Goal: Transaction & Acquisition: Book appointment/travel/reservation

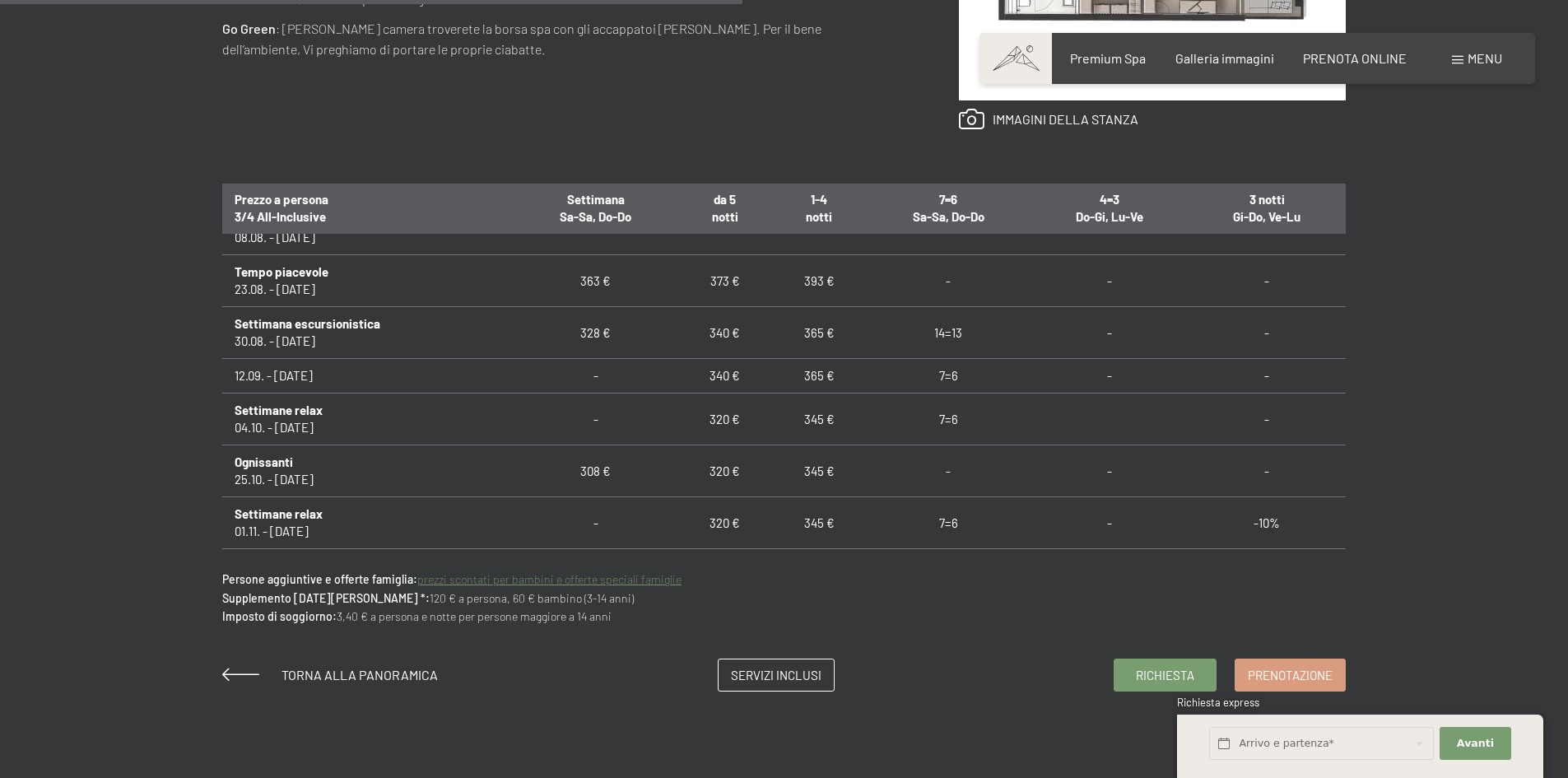
scroll to position [1427, 0]
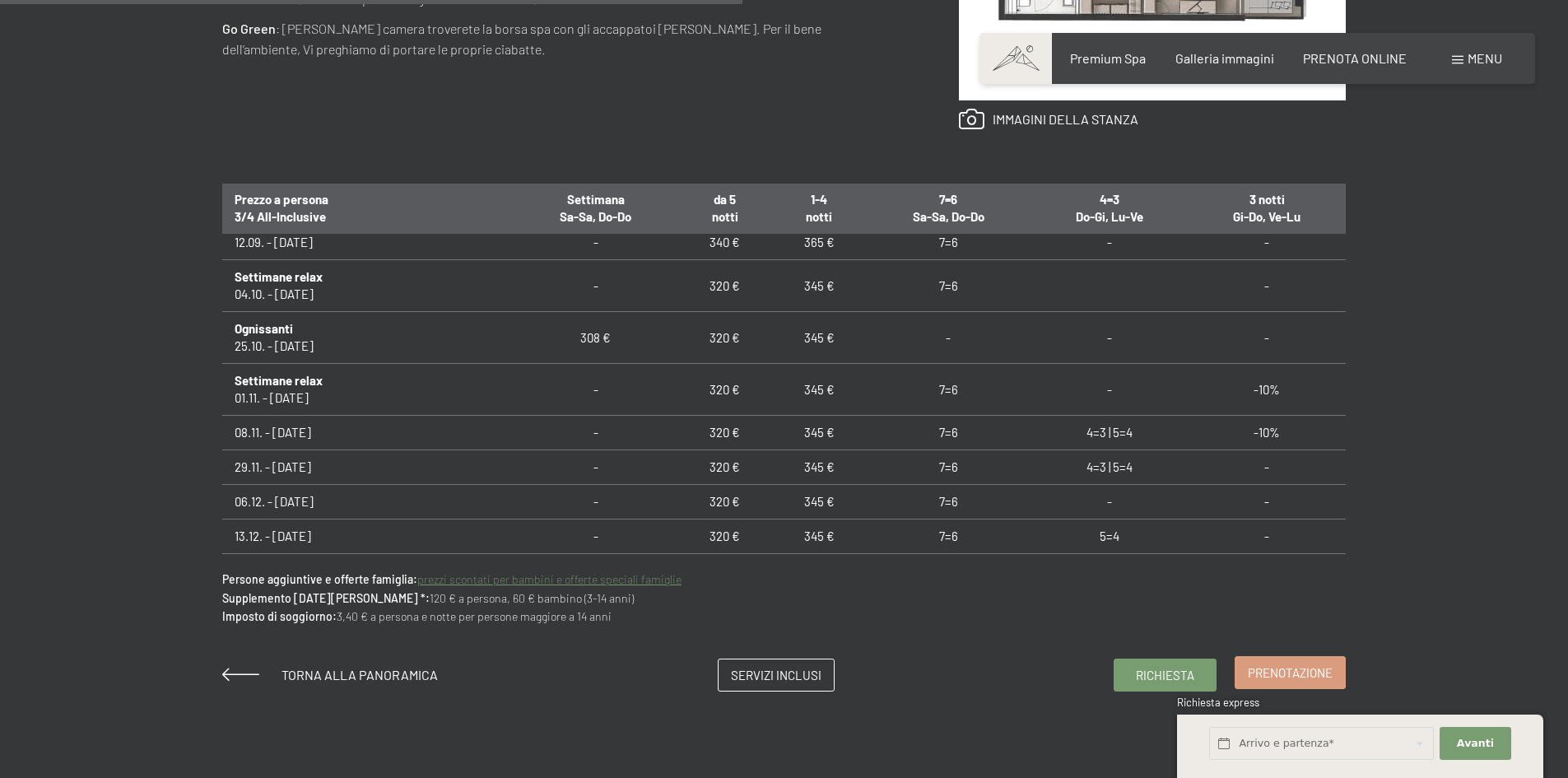
click at [1296, 667] on span "Prenotazione" at bounding box center [1290, 673] width 85 height 17
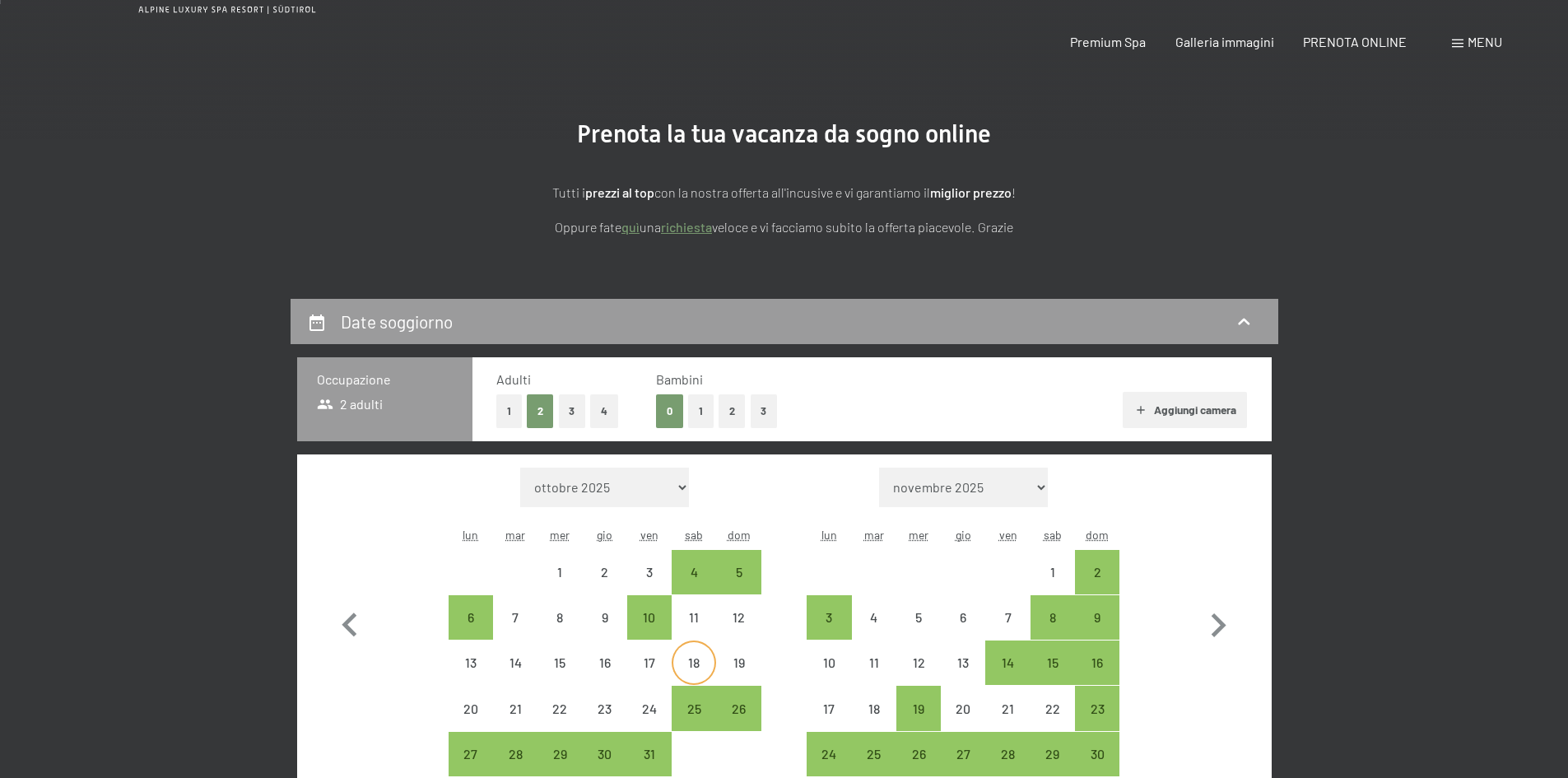
scroll to position [329, 0]
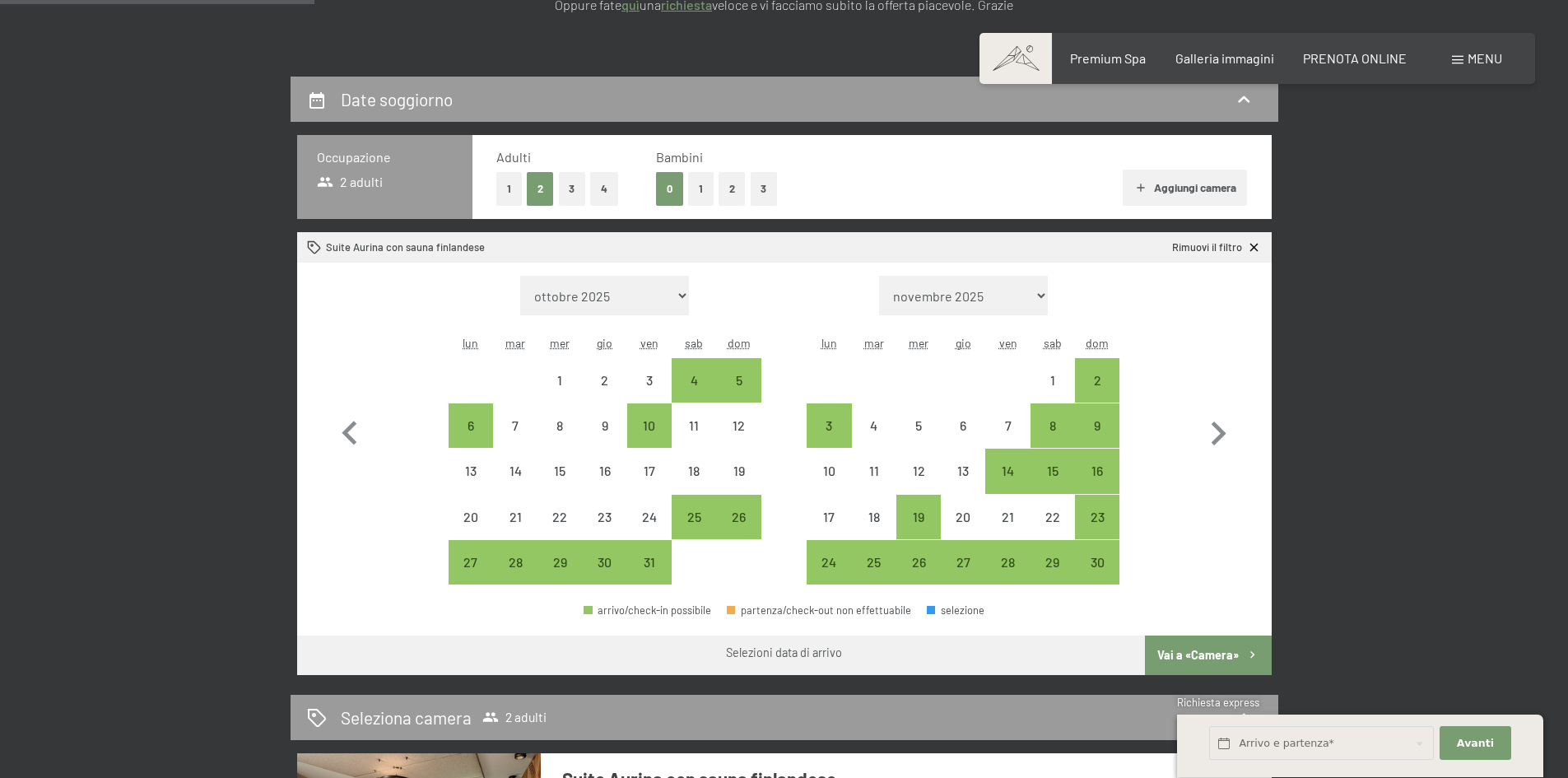
click at [726, 195] on button "2" at bounding box center [732, 188] width 27 height 34
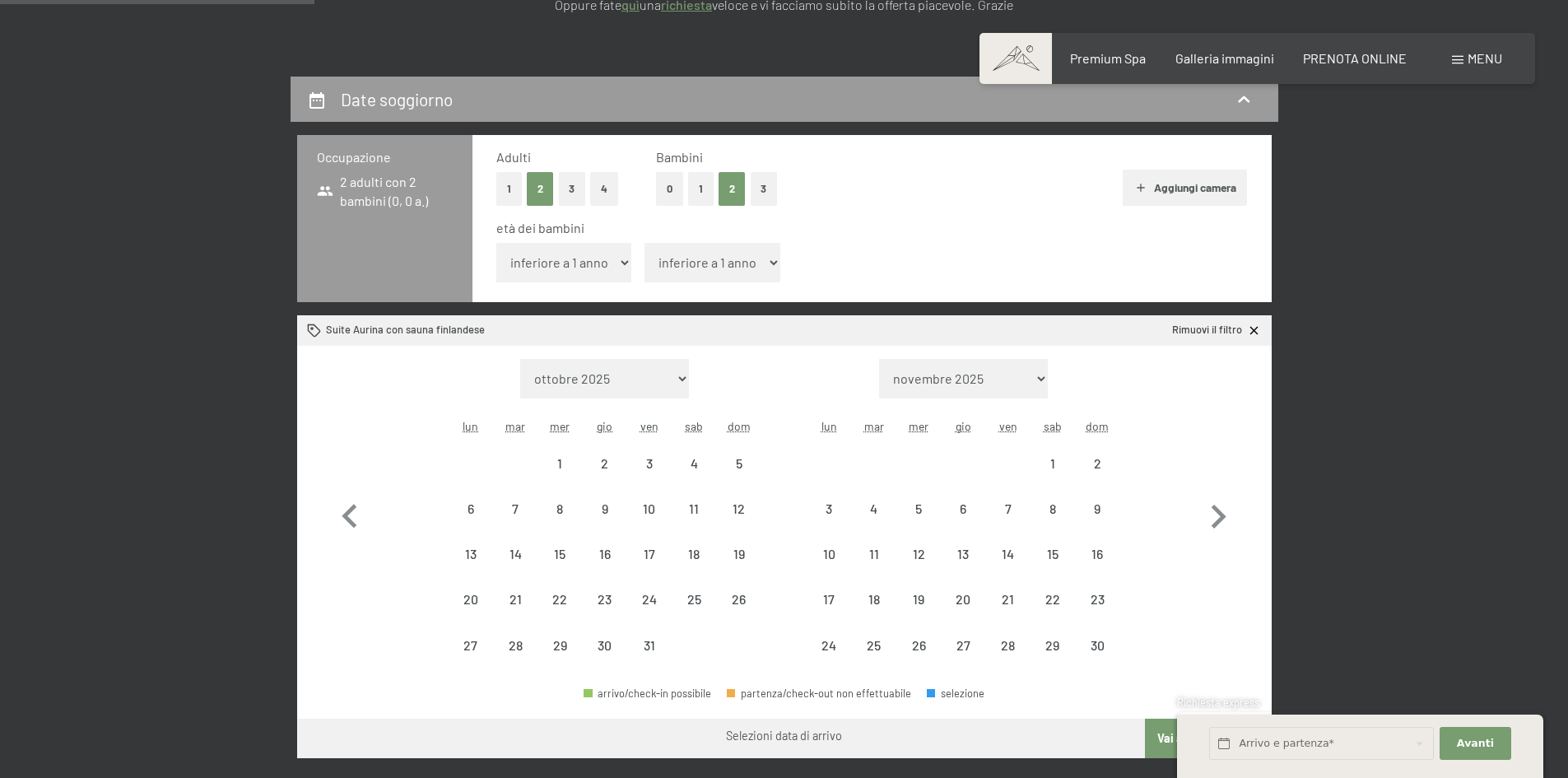
click at [611, 264] on select "inferiore a 1 anno 1 anno 2 anni 3 anni 4 anni 5 anni 6 anni 7 anni 8 anni 9 an…" at bounding box center [564, 263] width 136 height 40
select select "2"
click at [496, 243] on select "inferiore a 1 anno 1 anno 2 anni 3 anni 4 anni 5 anni 6 anni 7 anni 8 anni 9 an…" at bounding box center [564, 263] width 136 height 40
click at [714, 264] on select "inferiore a 1 anno 1 anno 2 anni 3 anni 4 anni 5 anni 6 anni 7 anni 8 anni 9 an…" at bounding box center [712, 263] width 136 height 40
select select "7"
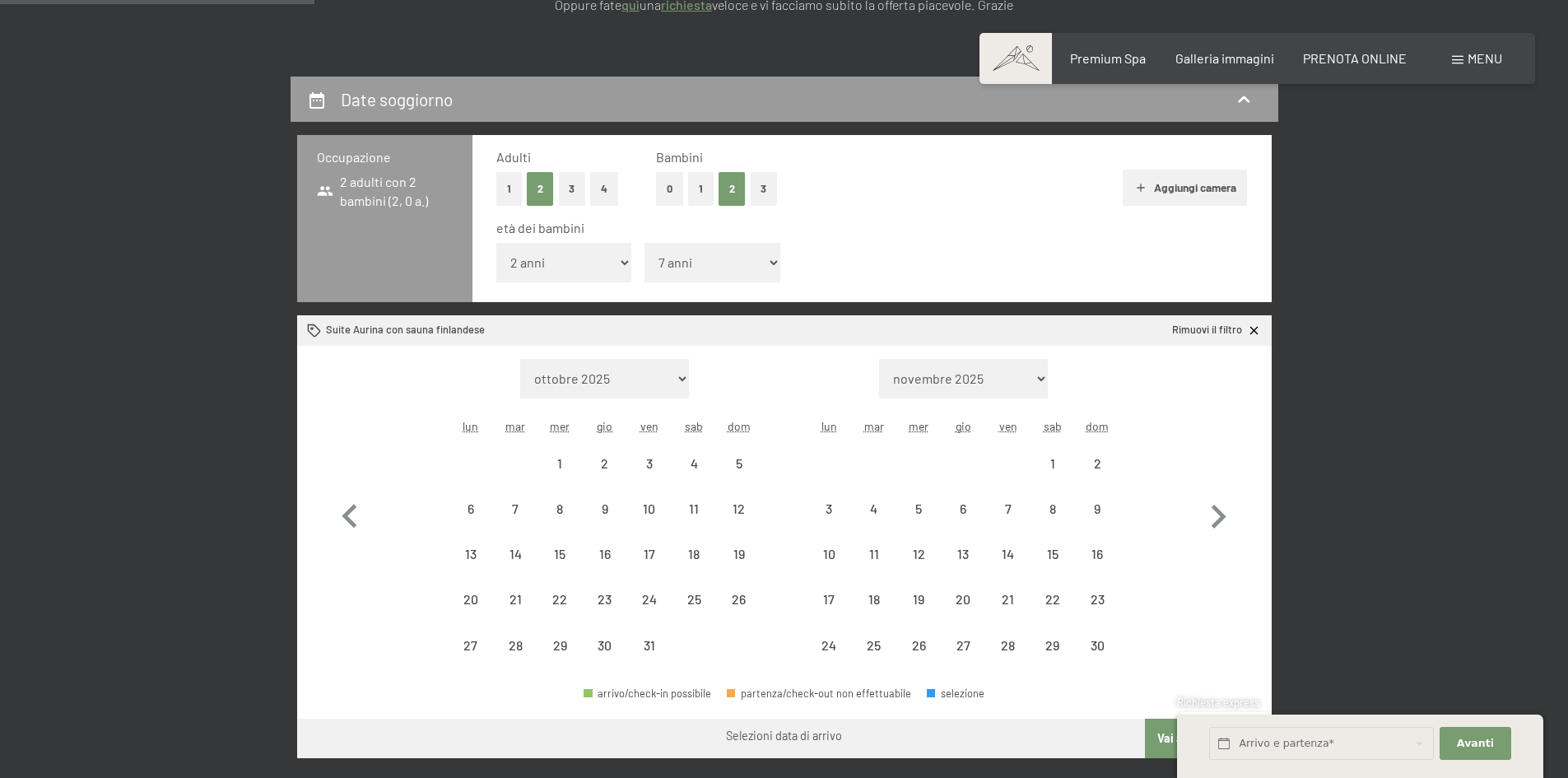
click at [644, 243] on select "inferiore a 1 anno 1 anno 2 anni 3 anni 4 anni 5 anni 6 anni 7 anni 8 anni 9 an…" at bounding box center [712, 263] width 136 height 40
click at [1219, 514] on icon "button" at bounding box center [1218, 516] width 48 height 48
select select "[DATE]"
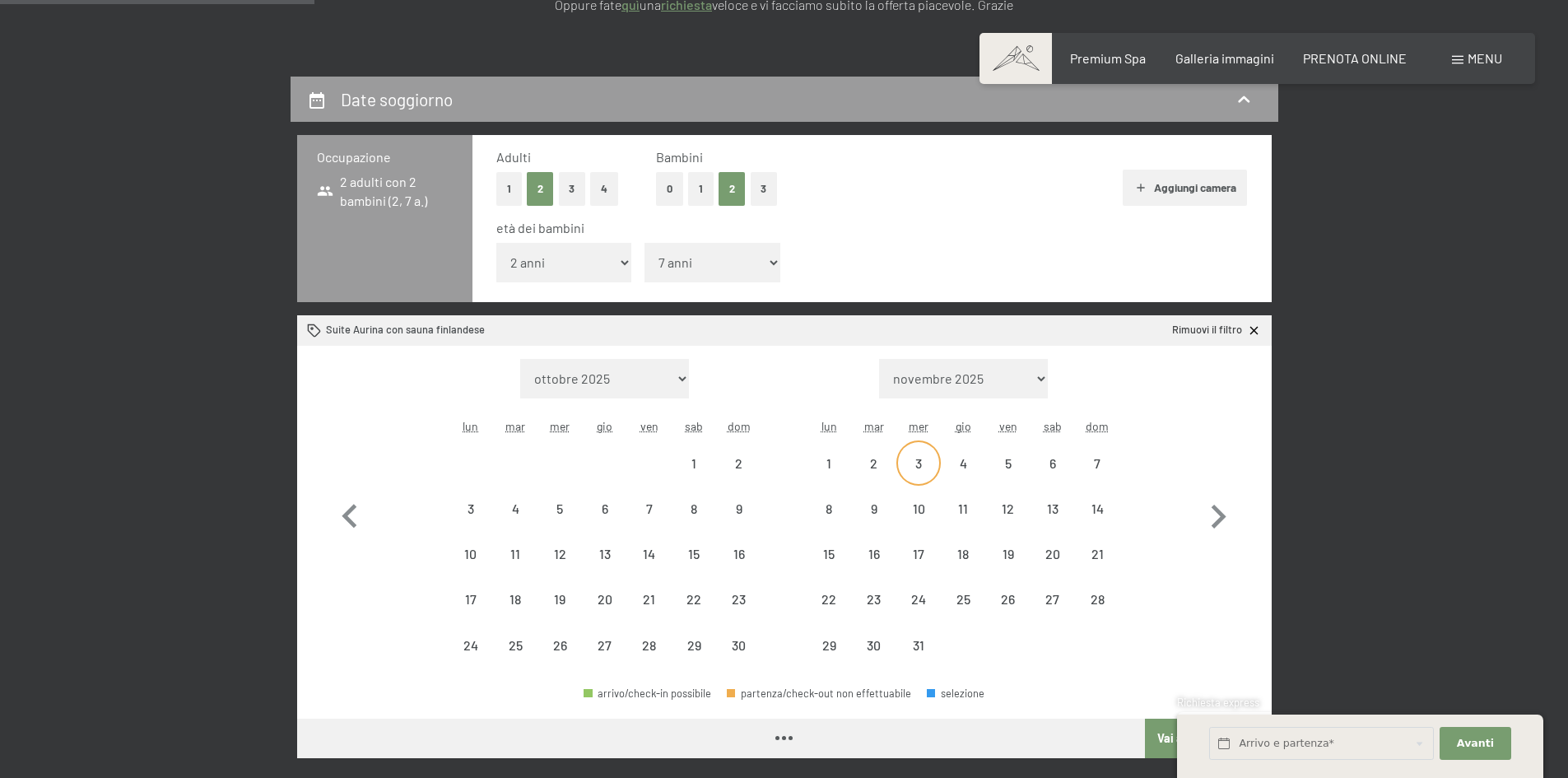
select select "[DATE]"
click at [1042, 470] on div "6" at bounding box center [1053, 477] width 42 height 41
select select "[DATE]"
click at [826, 510] on div "8" at bounding box center [829, 523] width 42 height 41
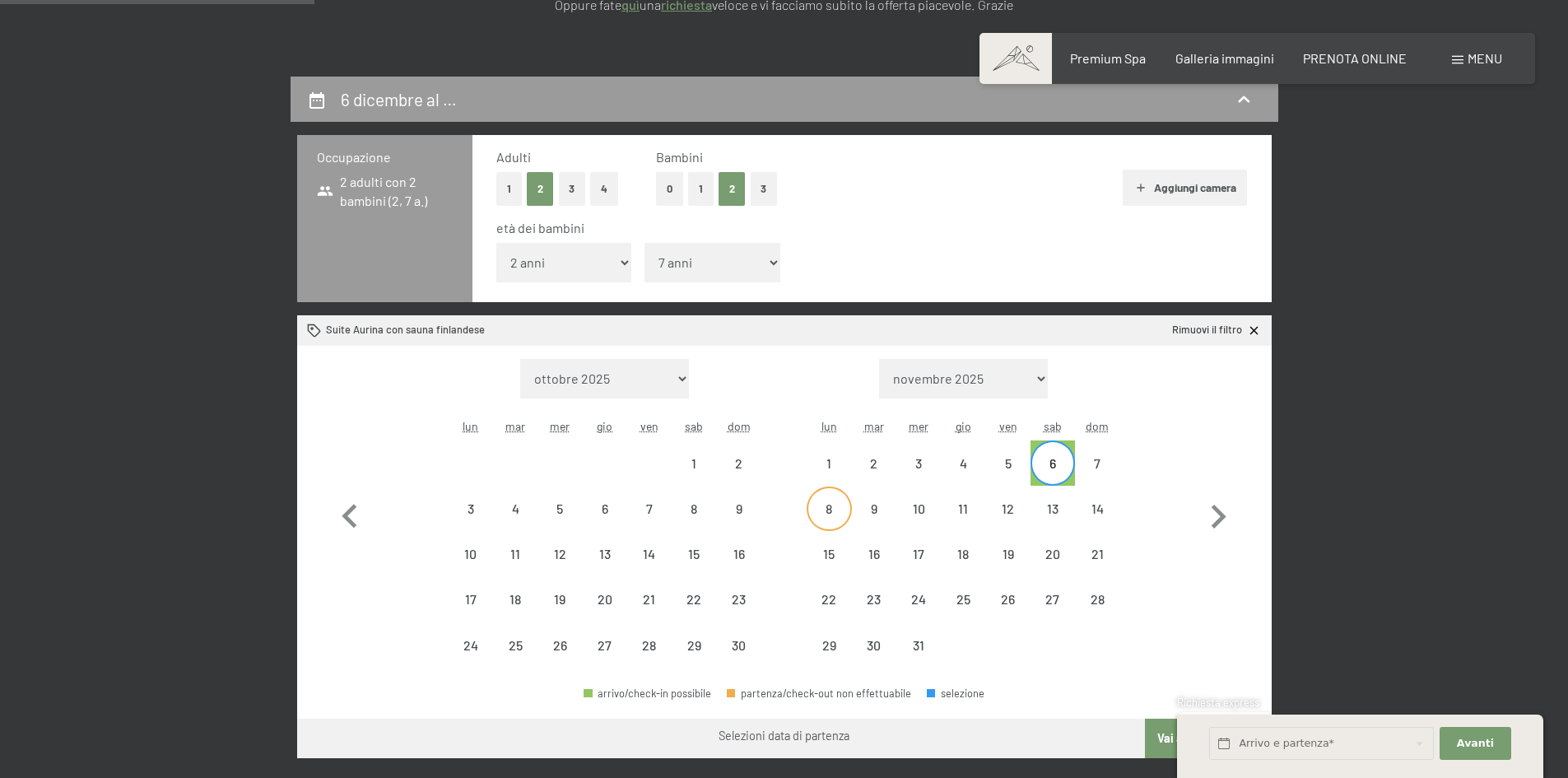
select select "[DATE]"
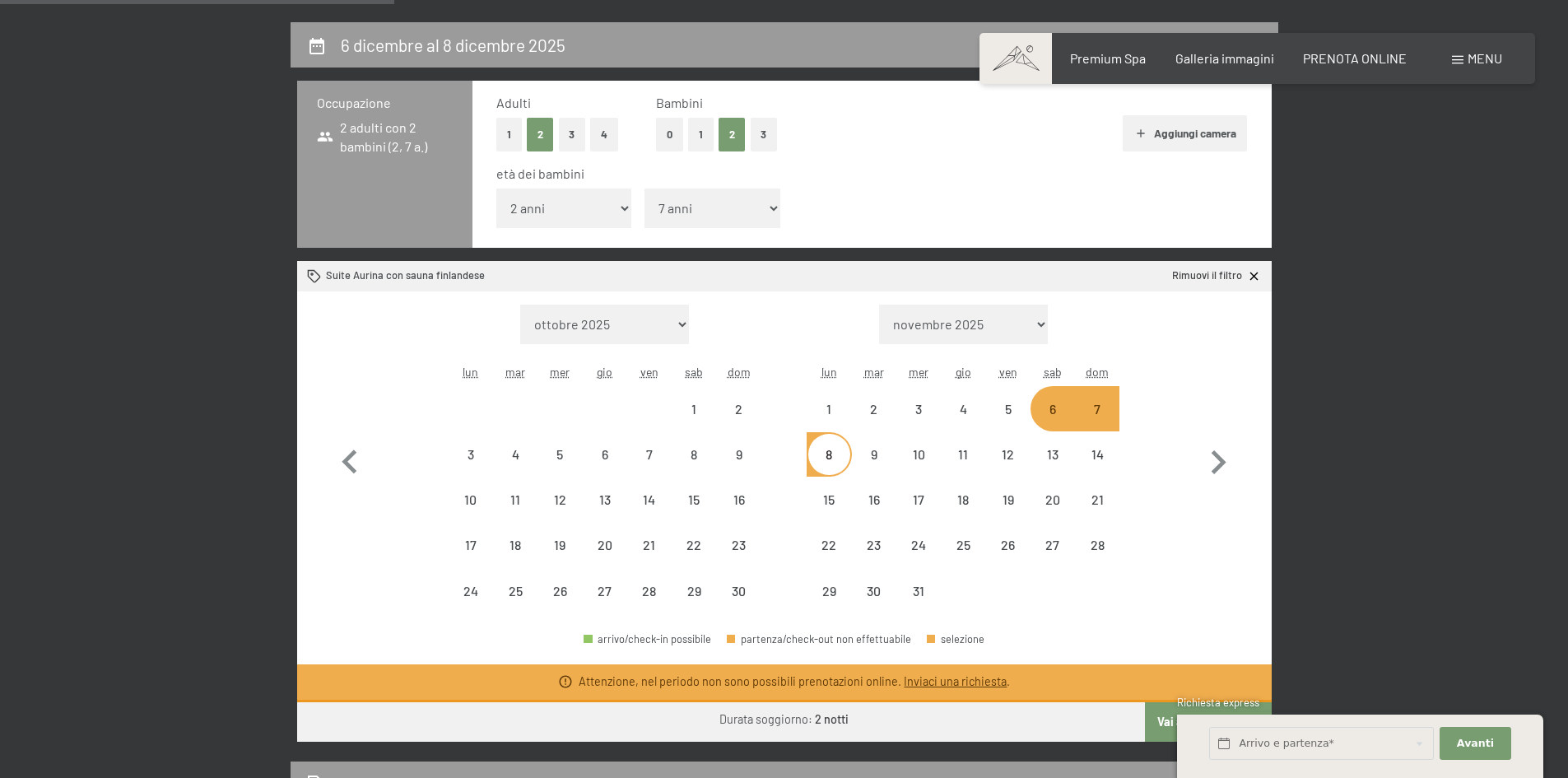
scroll to position [494, 0]
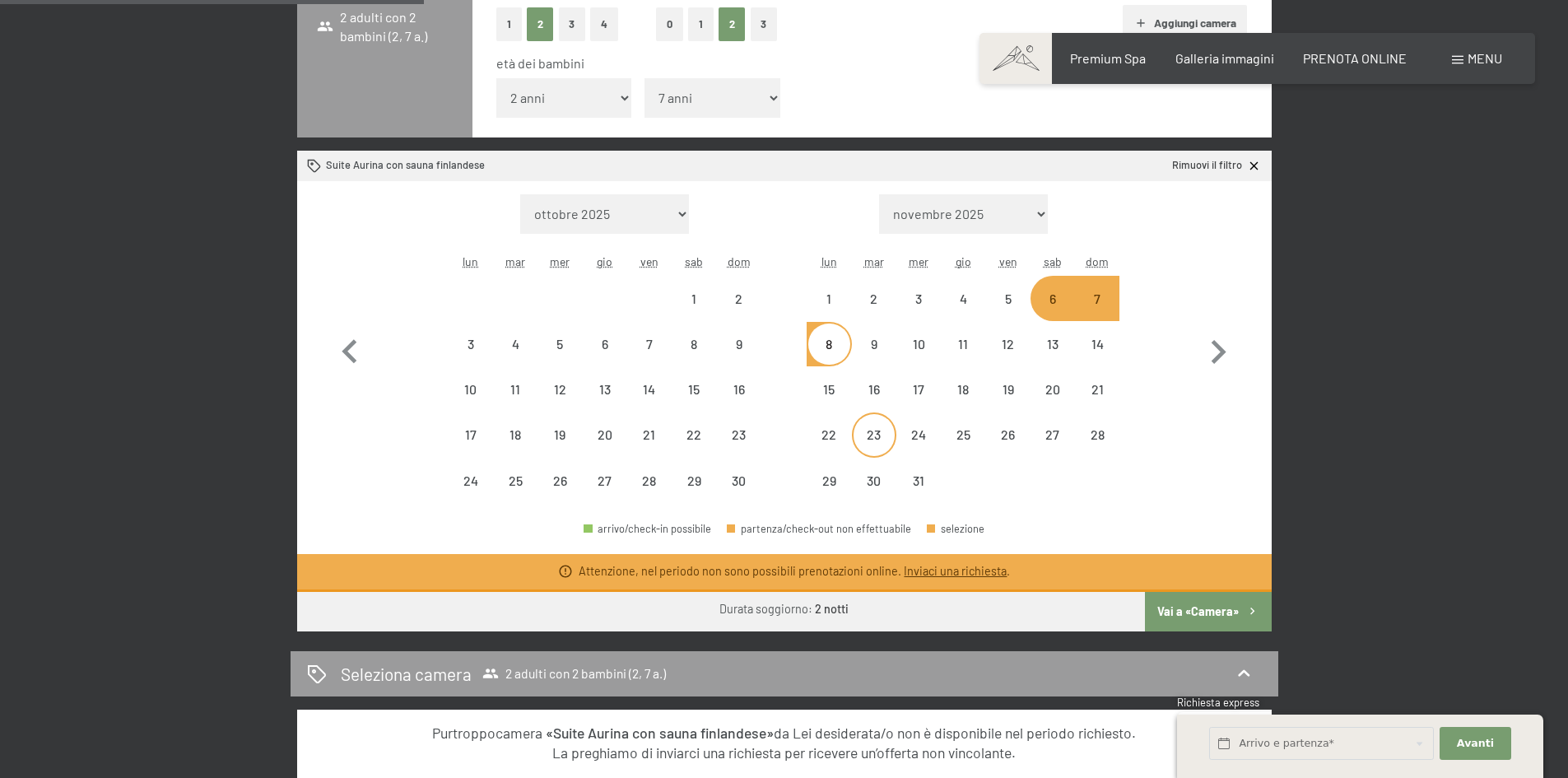
click at [878, 430] on div "23" at bounding box center [874, 449] width 42 height 41
select select "[DATE]"
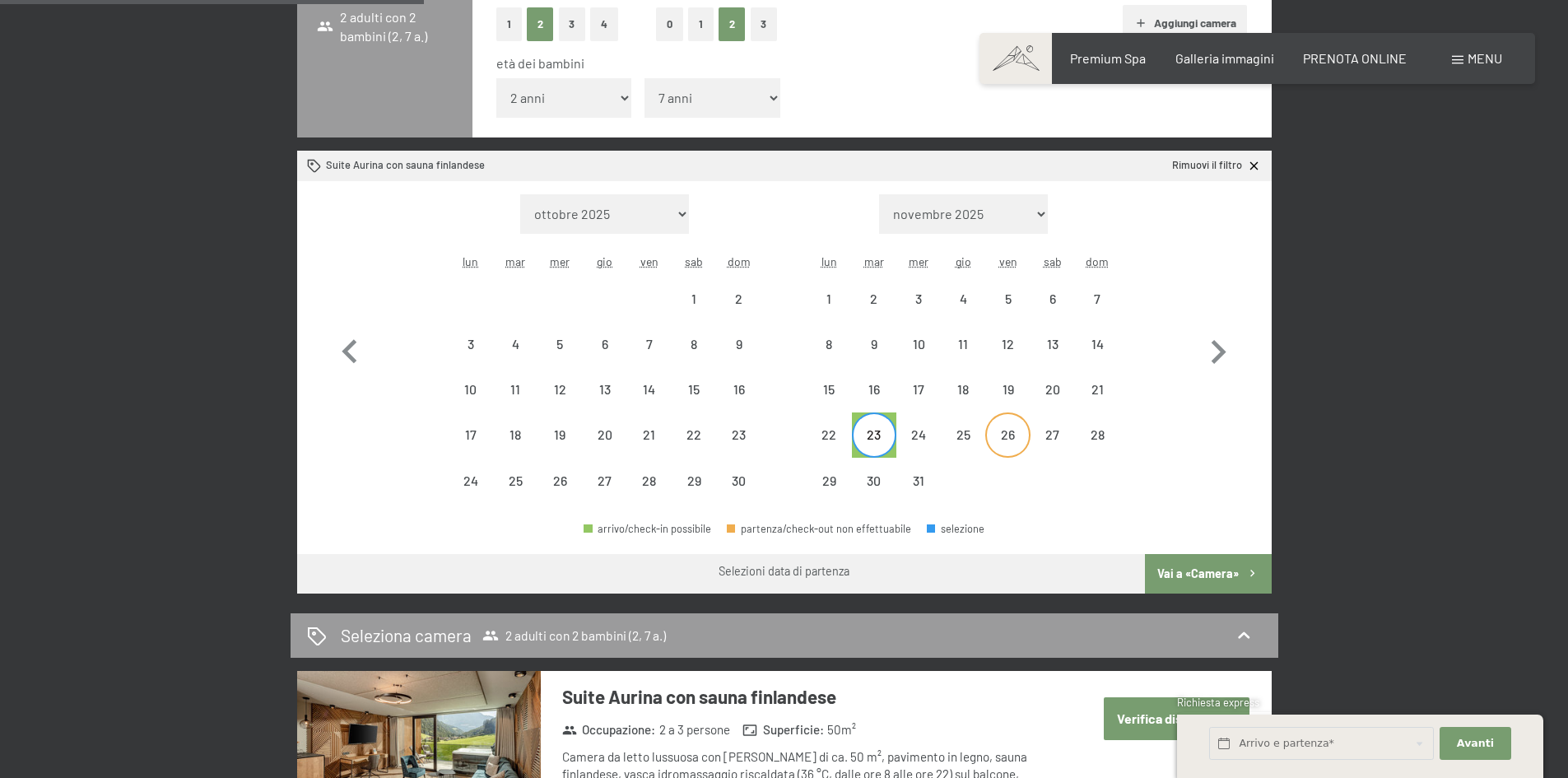
click at [1018, 435] on div "26" at bounding box center [1008, 449] width 42 height 41
select select "[DATE]"
